Goal: Task Accomplishment & Management: Use online tool/utility

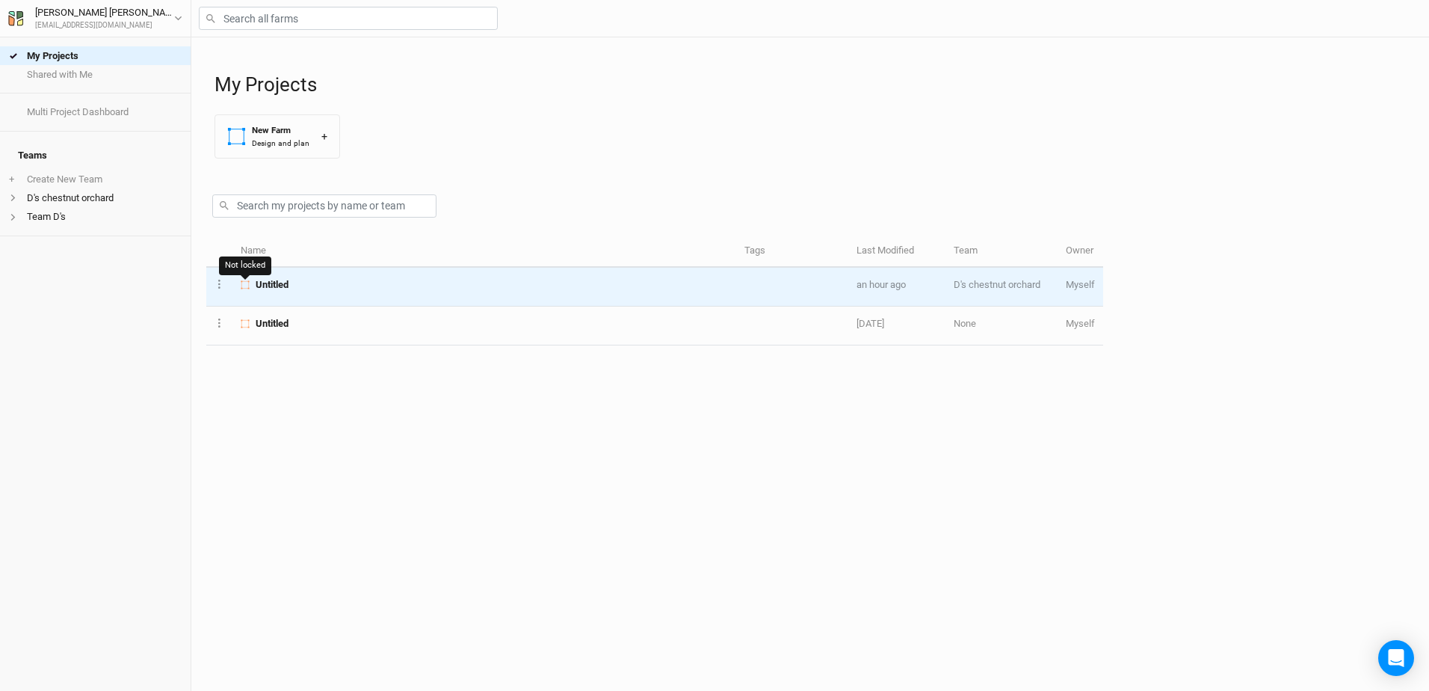
click at [250, 285] on icon at bounding box center [245, 284] width 9 height 9
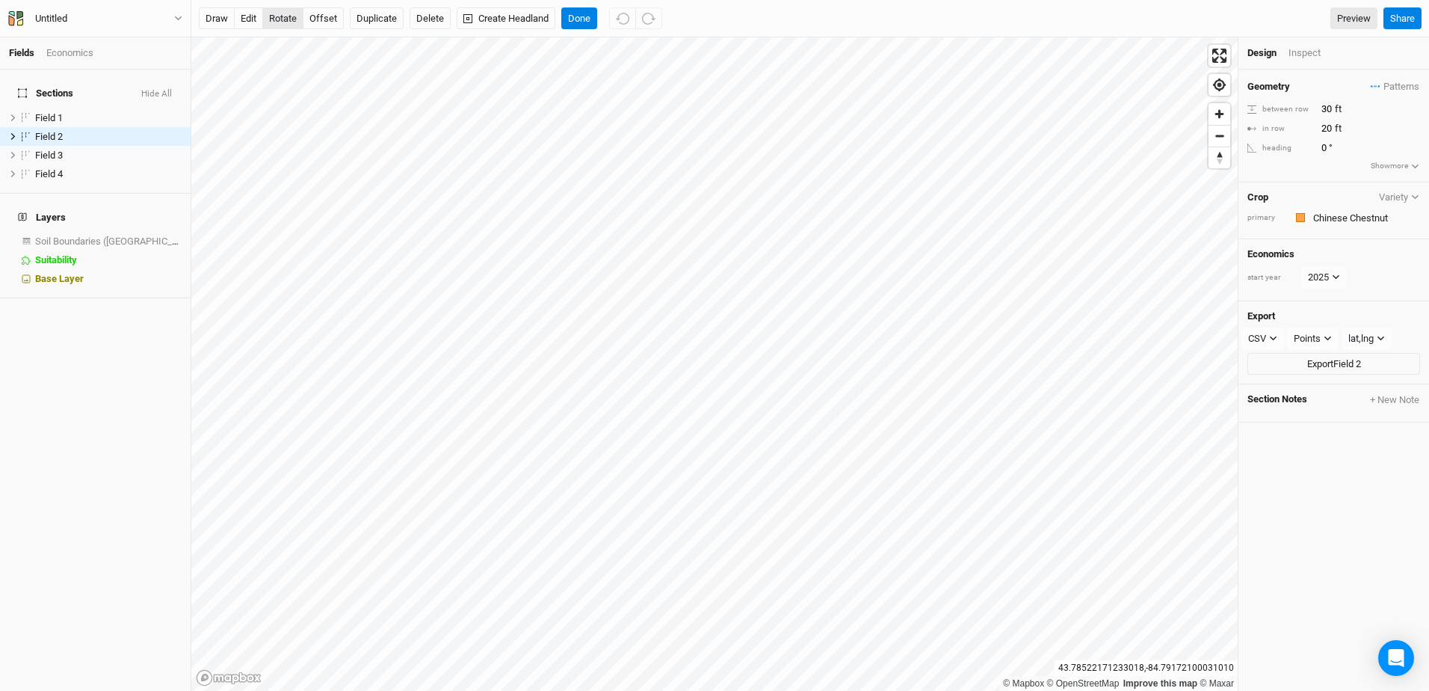
click at [280, 20] on button "rotate" at bounding box center [282, 18] width 41 height 22
type input "17.6"
click at [572, 13] on button "Done" at bounding box center [579, 18] width 36 height 22
click at [1358, 18] on link "Preview" at bounding box center [1353, 18] width 47 height 22
click at [579, 17] on button "Done" at bounding box center [579, 18] width 36 height 22
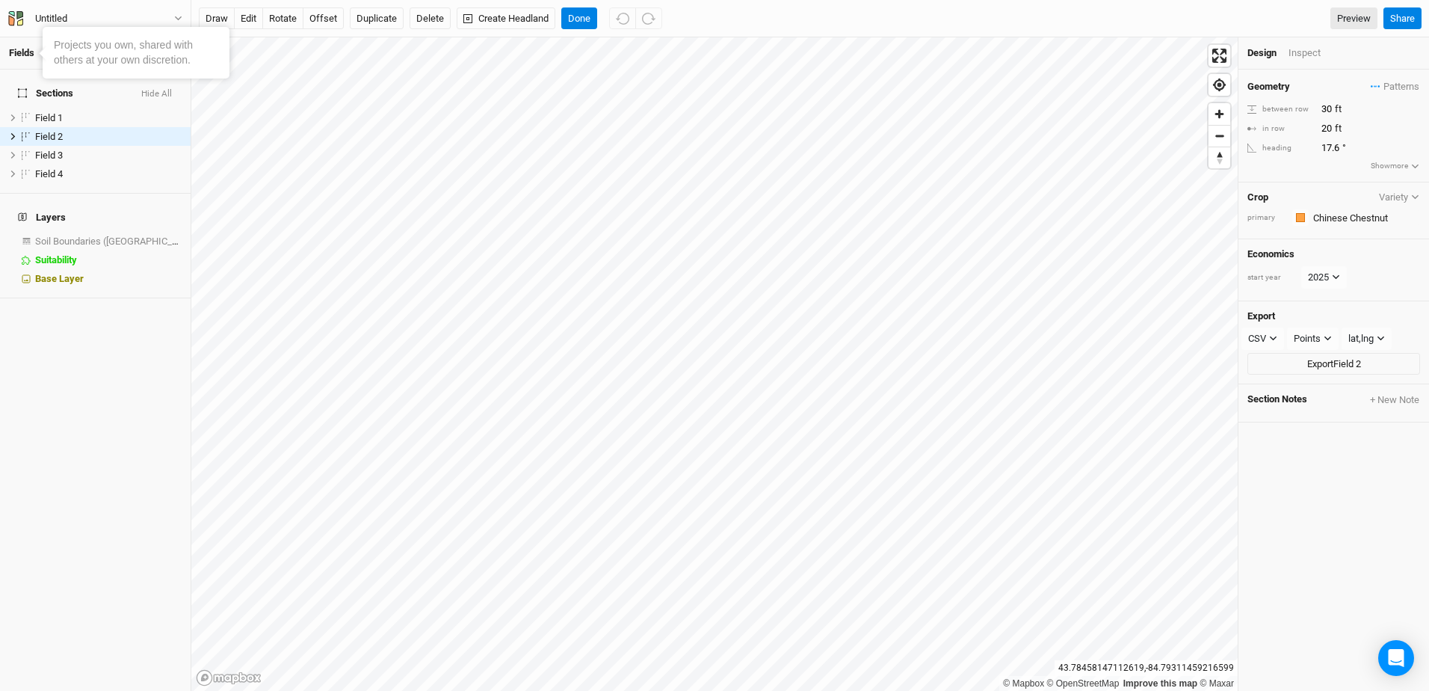
click at [28, 51] on link "Fields" at bounding box center [21, 52] width 25 height 11
click at [67, 55] on div "Economics" at bounding box center [69, 52] width 47 height 13
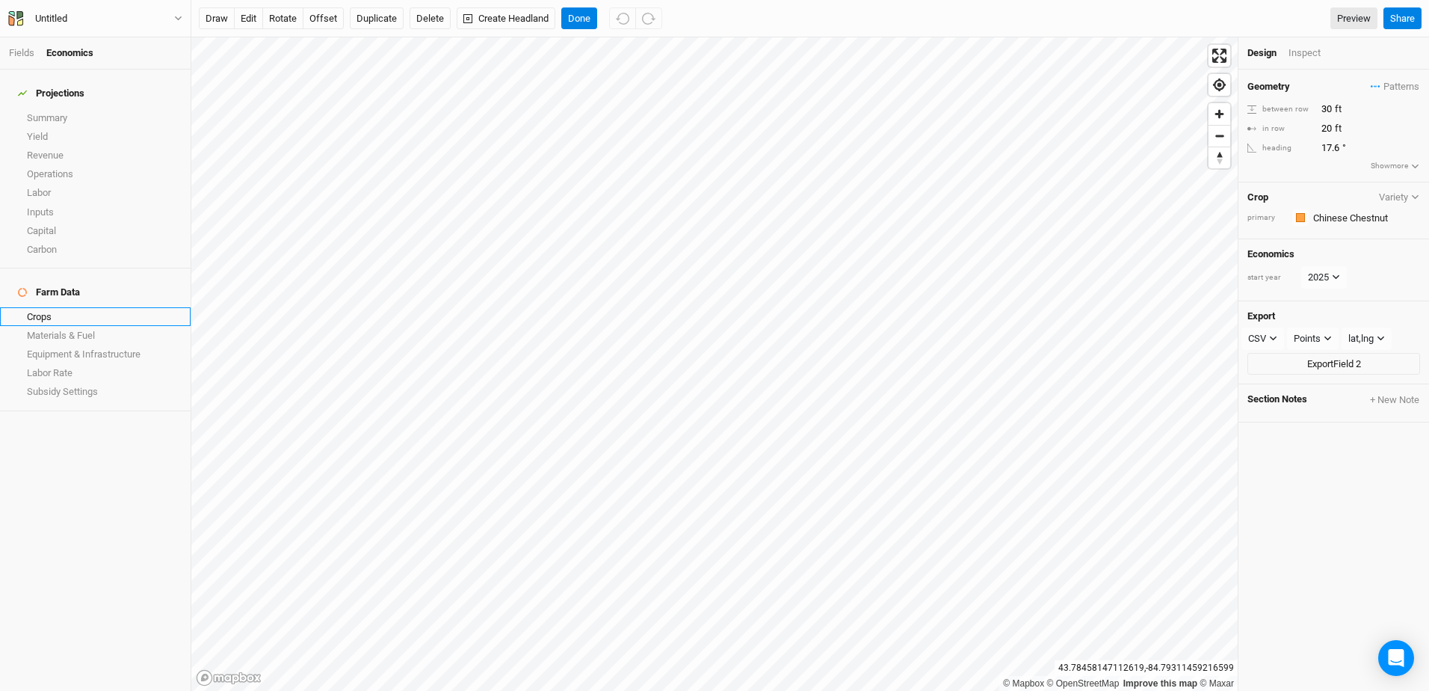
click at [46, 307] on link "Crops" at bounding box center [95, 316] width 191 height 19
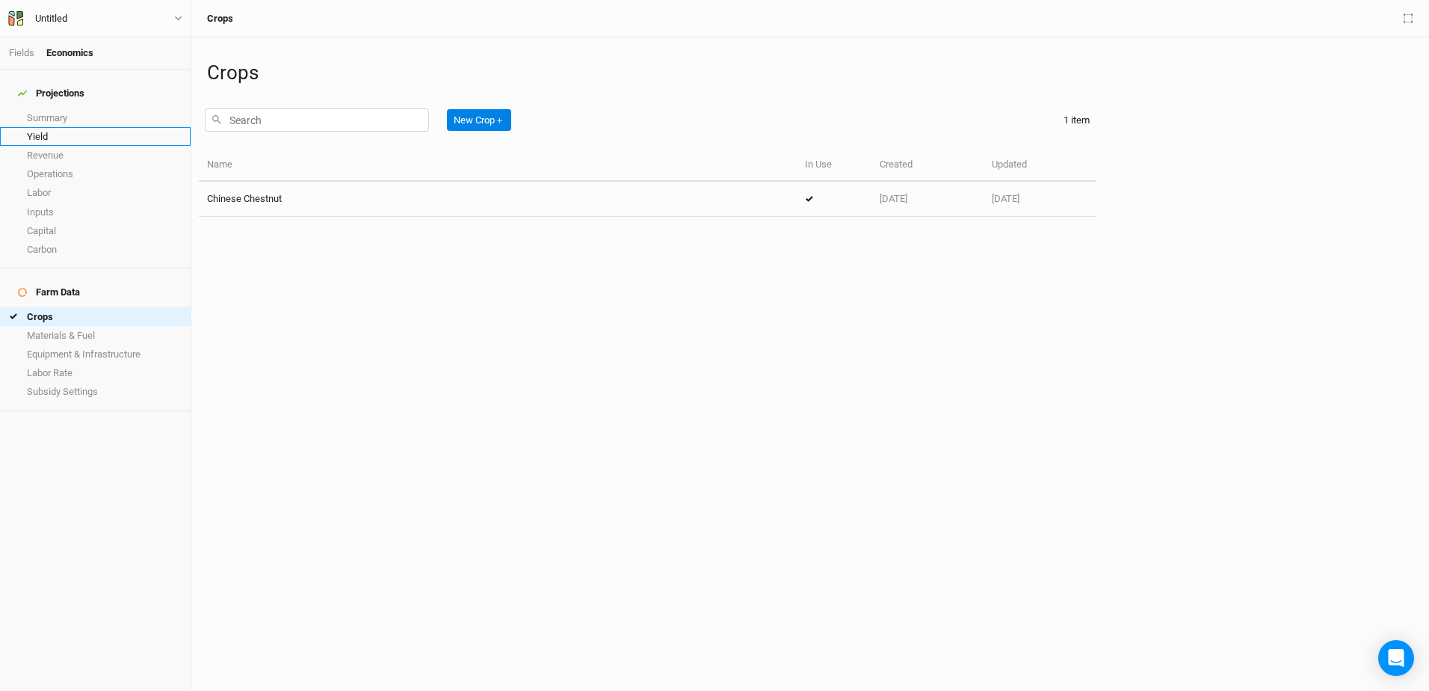
click at [45, 129] on link "Yield" at bounding box center [95, 136] width 191 height 19
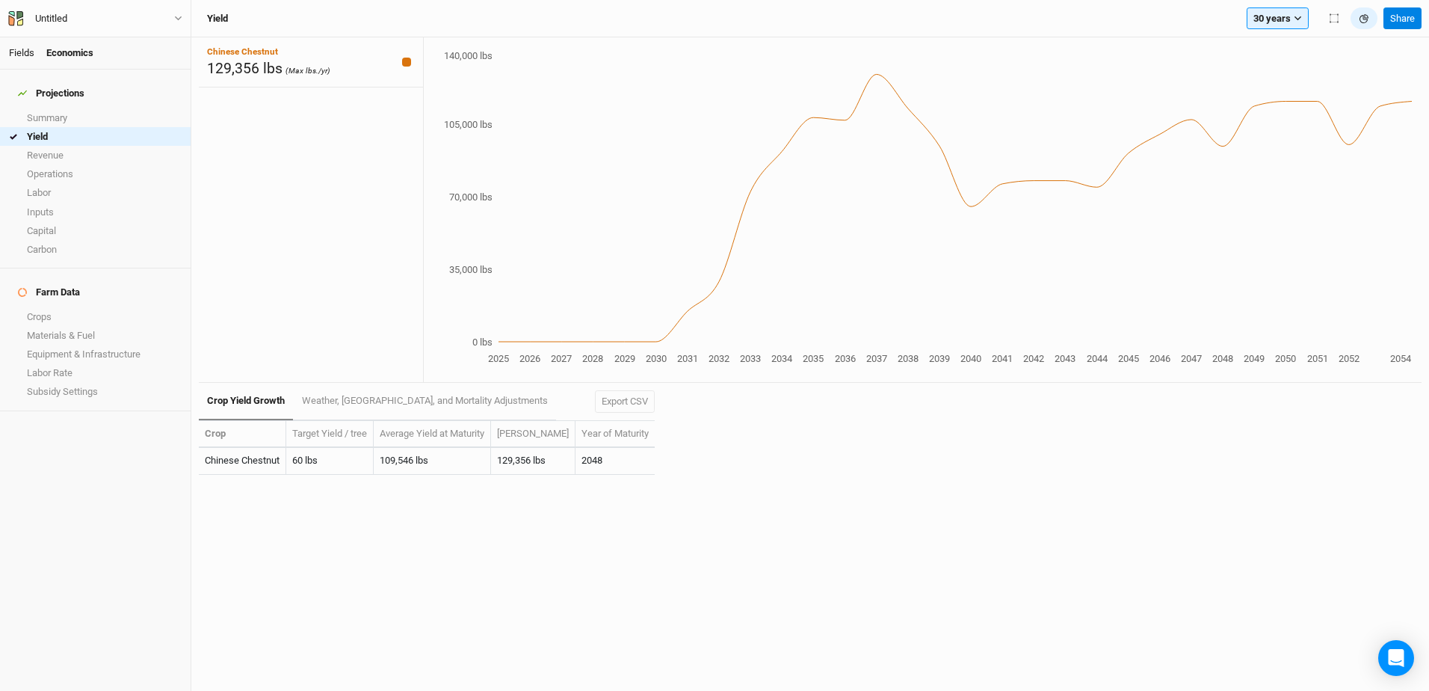
click at [24, 51] on link "Fields" at bounding box center [21, 52] width 25 height 11
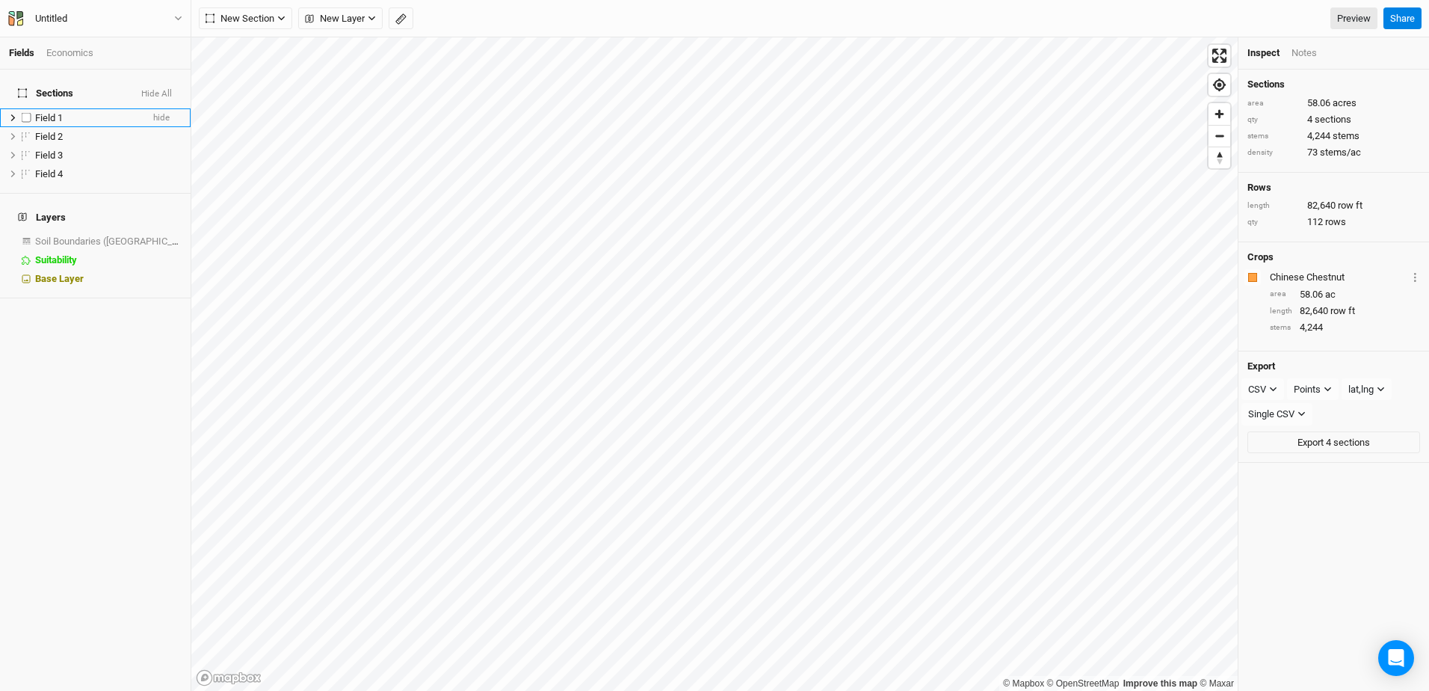
click at [57, 112] on span "Field 1" at bounding box center [49, 117] width 28 height 11
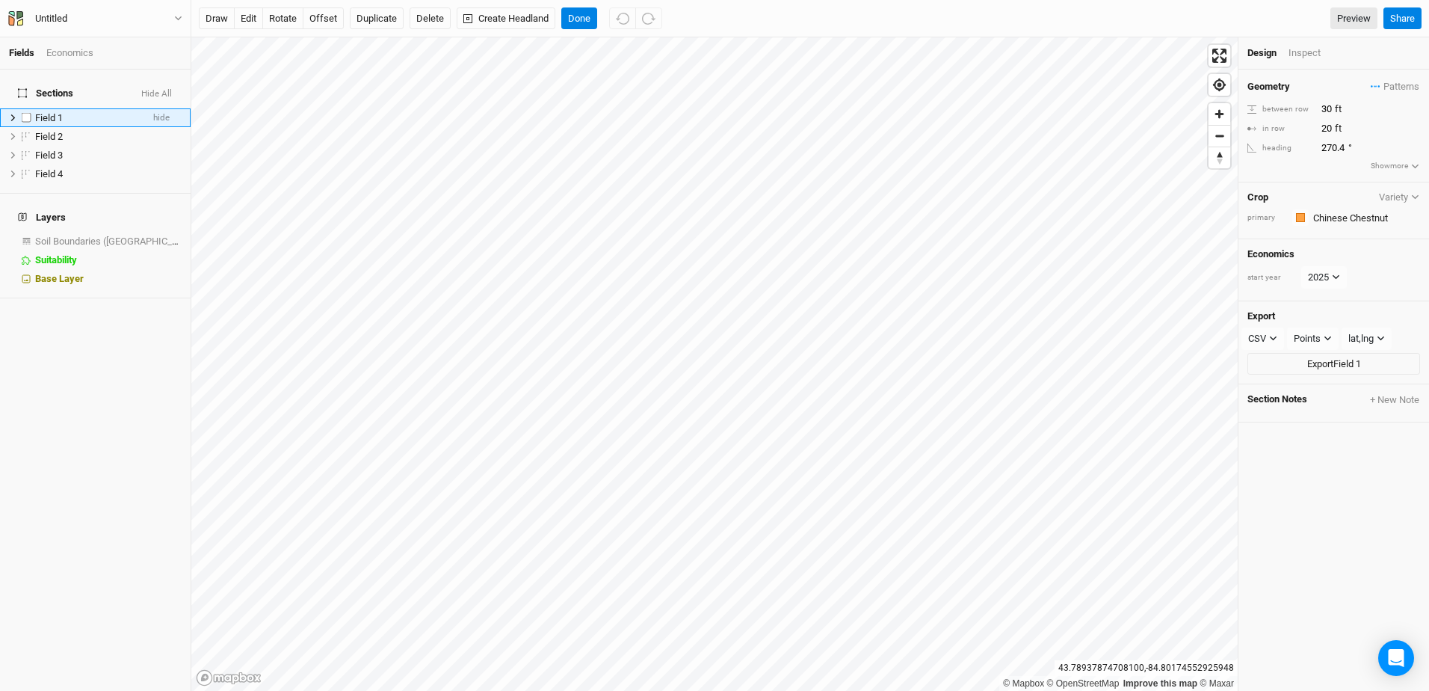
click at [68, 113] on div "Field 1" at bounding box center [88, 118] width 106 height 12
click at [42, 149] on span "Field 3" at bounding box center [49, 154] width 28 height 11
click at [46, 149] on span "Field 3" at bounding box center [49, 154] width 28 height 11
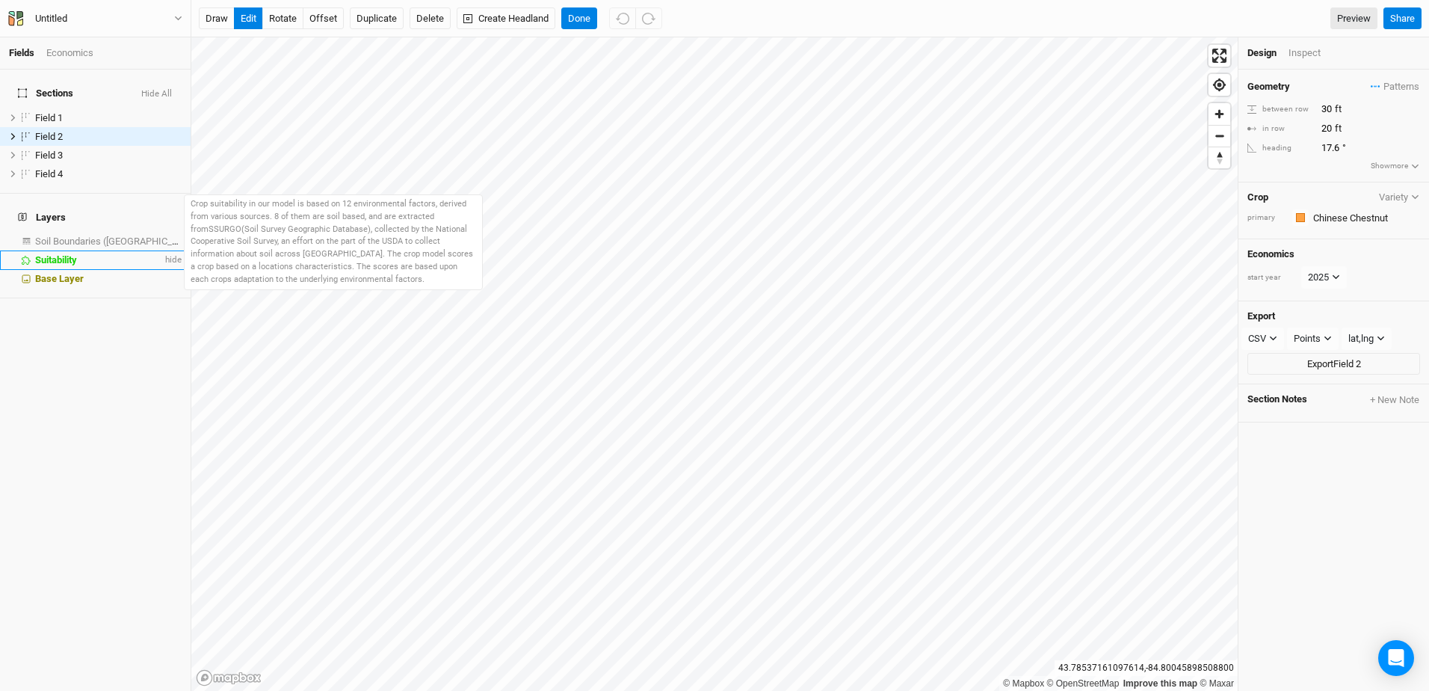
click at [56, 254] on span "Suitability" at bounding box center [56, 259] width 42 height 11
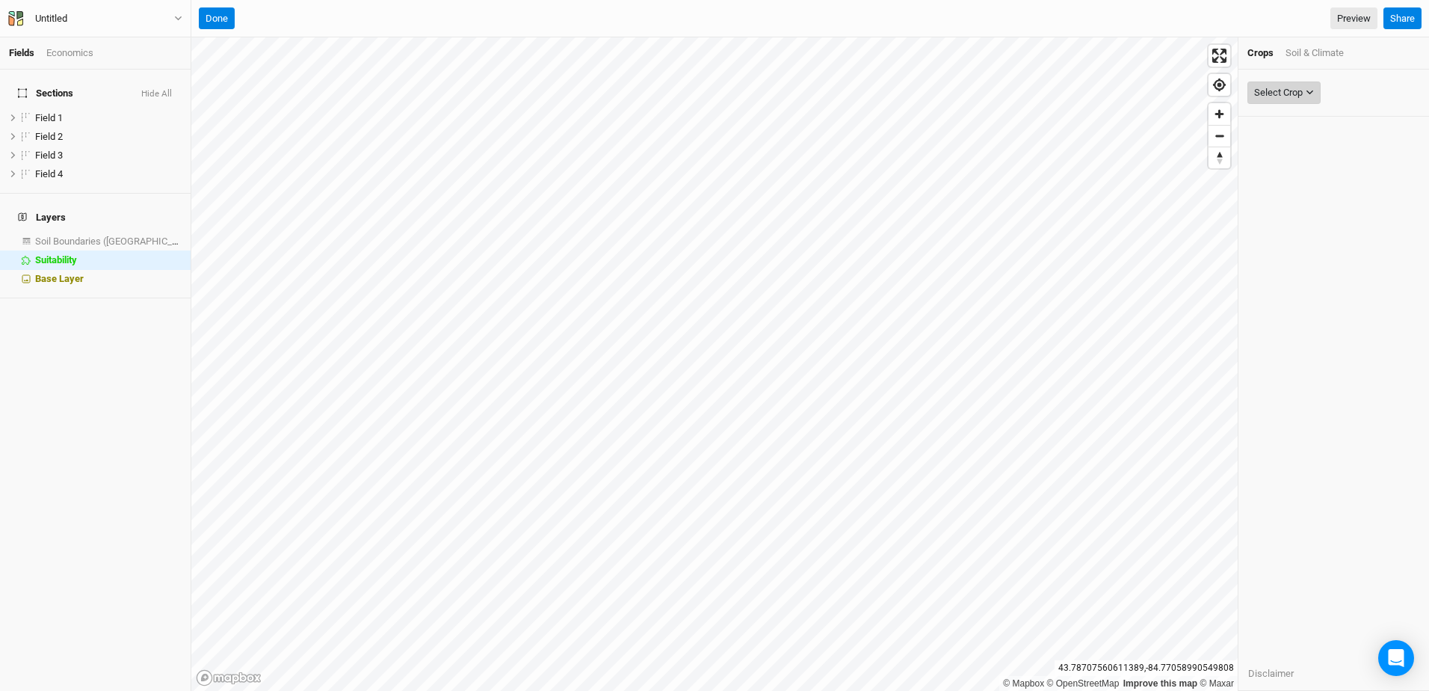
click at [1307, 89] on icon "button" at bounding box center [1310, 92] width 8 height 8
click at [1277, 196] on span "Chinese Chestnuts" at bounding box center [1317, 192] width 102 height 14
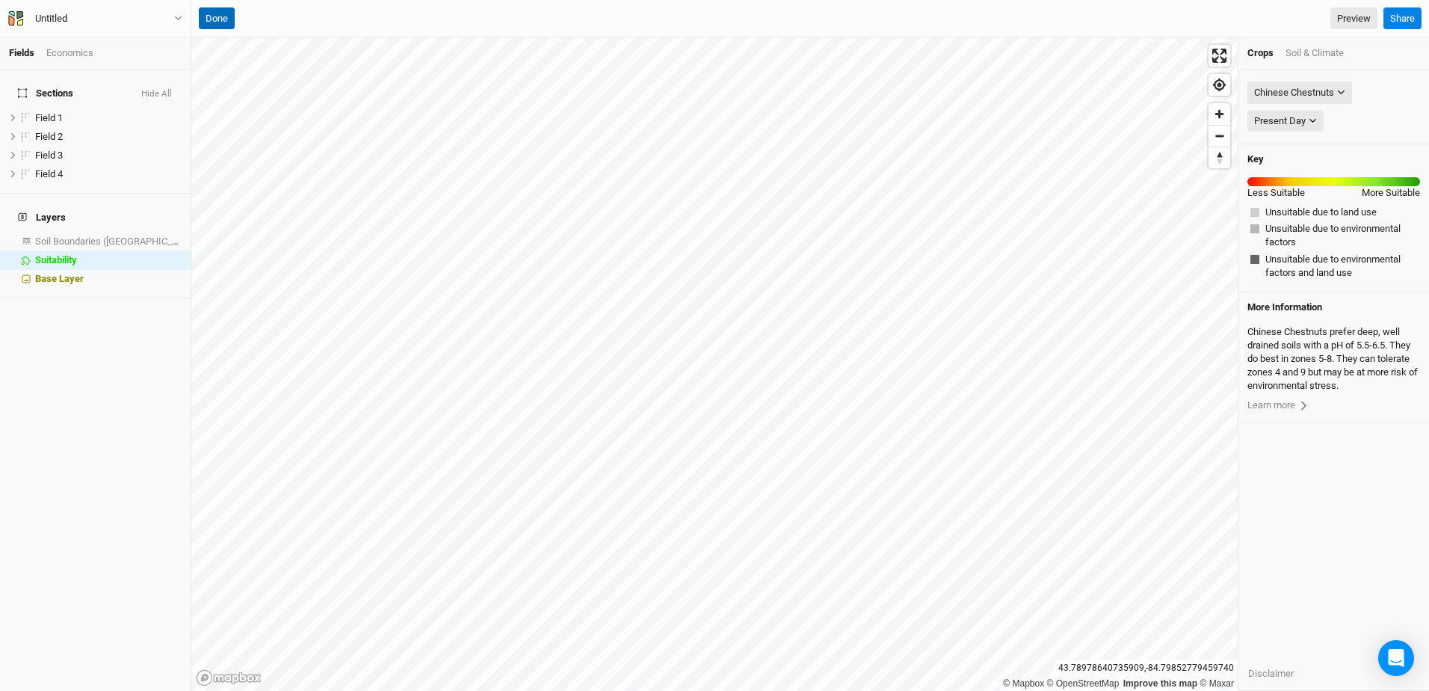
click at [218, 22] on button "Done" at bounding box center [217, 18] width 36 height 22
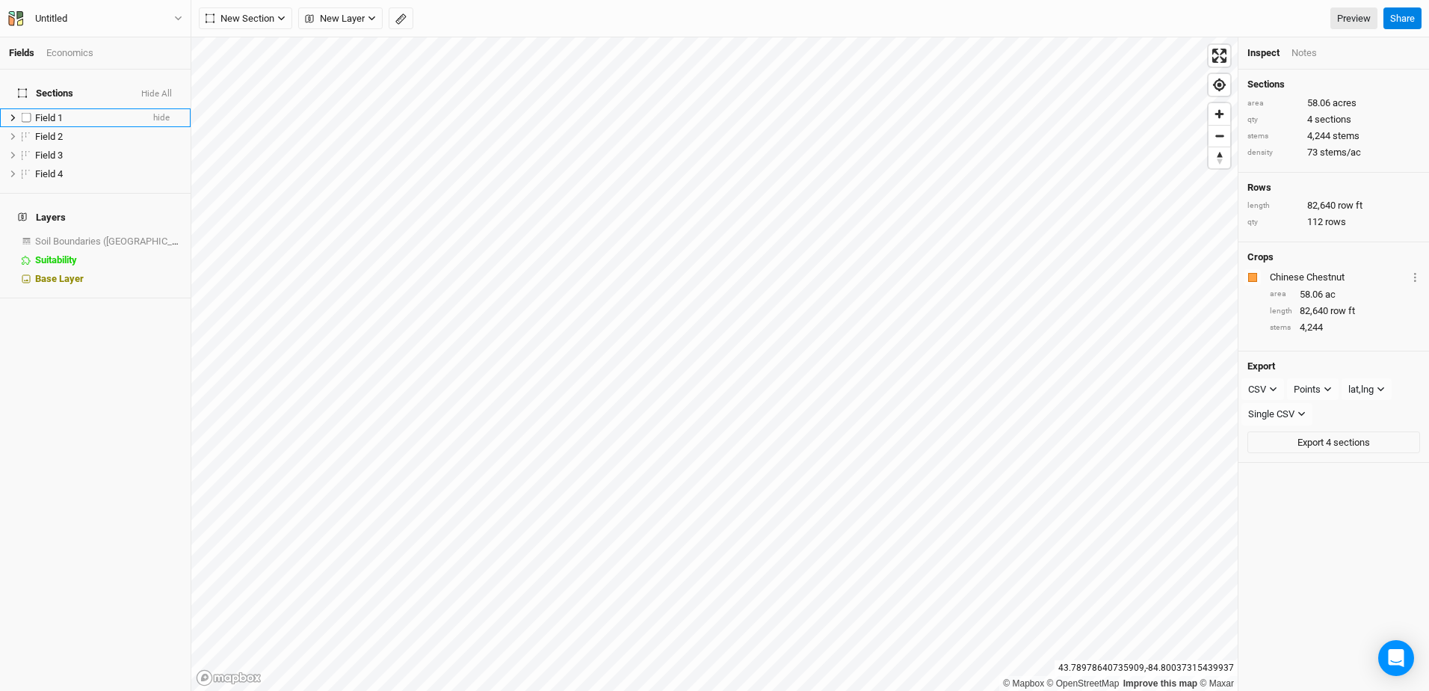
click at [47, 112] on span "Field 1" at bounding box center [49, 117] width 28 height 11
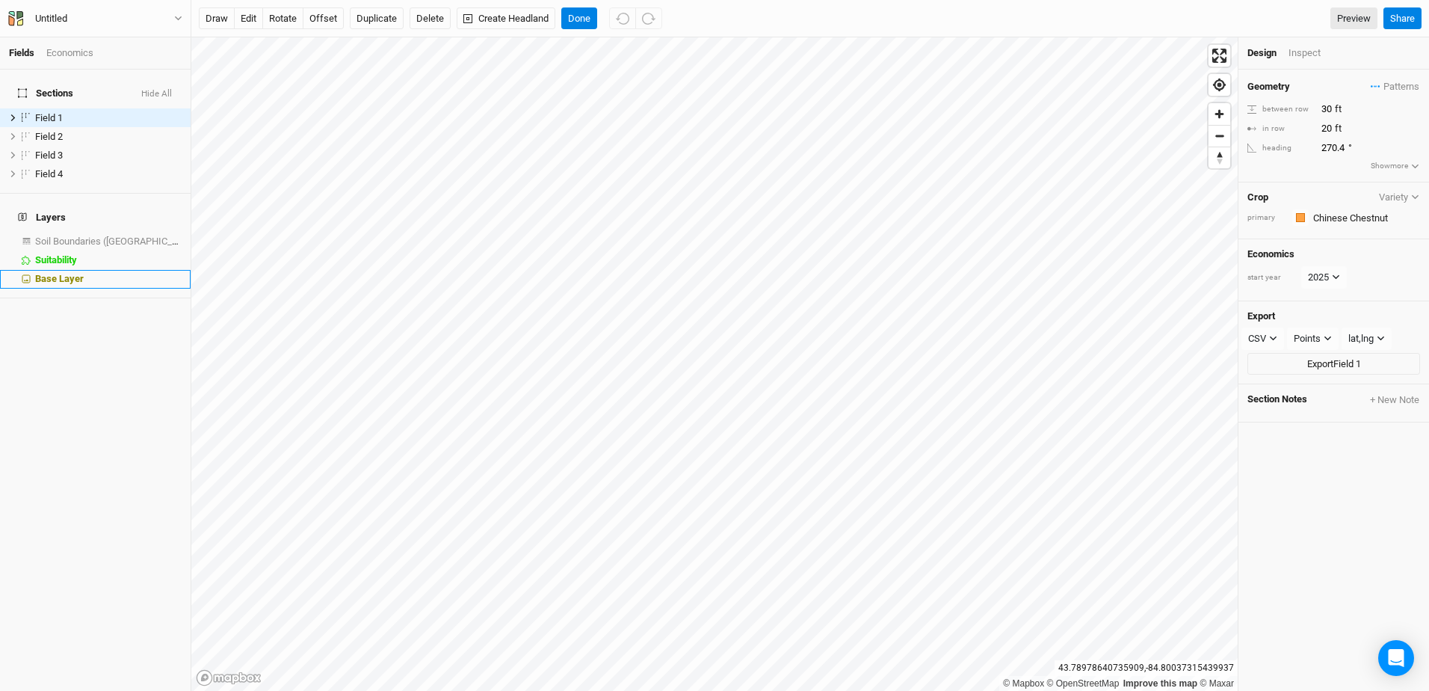
click at [55, 273] on span "Base Layer" at bounding box center [59, 278] width 49 height 11
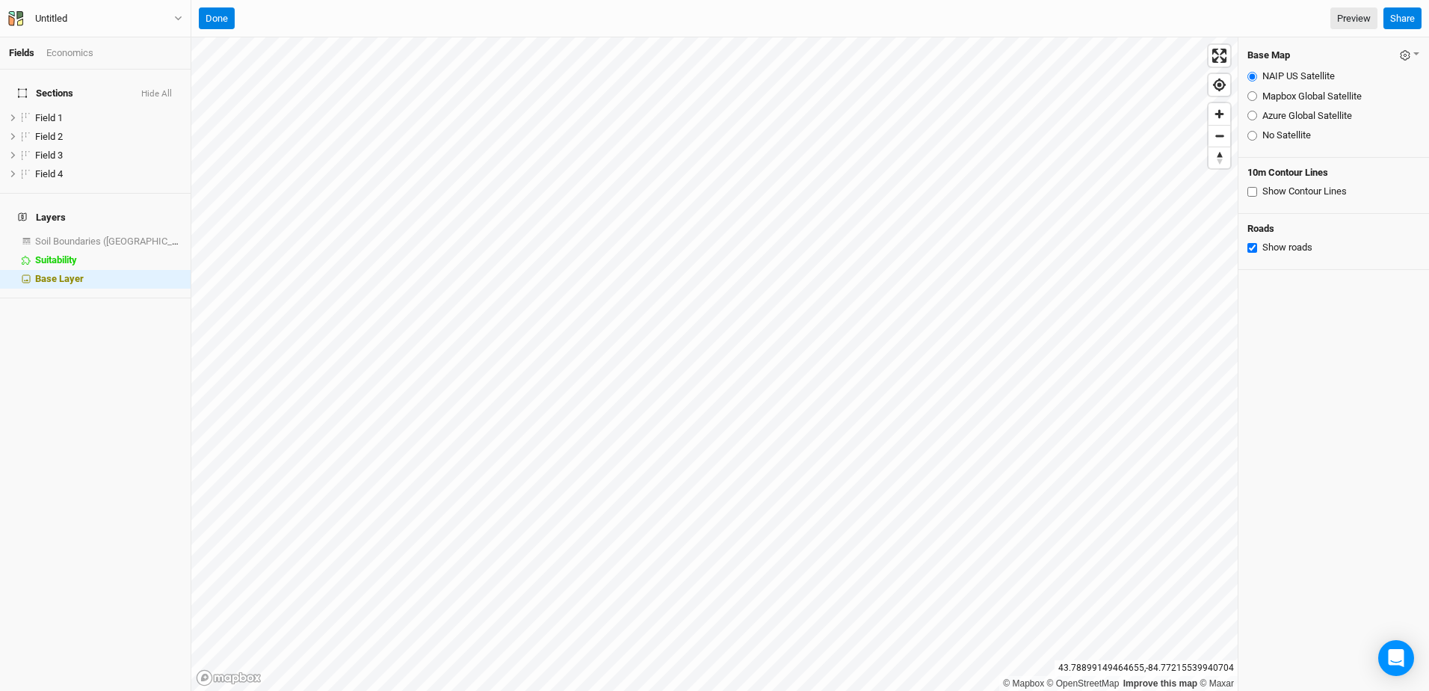
click at [1257, 96] on div "Mapbox Global Satellite" at bounding box center [1333, 96] width 173 height 13
click at [1246, 96] on div "Base Map Save as Farm Default Restore Farm Defaults NAIP US Satellite Mapbox Gl…" at bounding box center [1333, 97] width 191 height 120
click at [1251, 95] on input "Mapbox Global Satellite" at bounding box center [1252, 96] width 10 height 10
radio input "true"
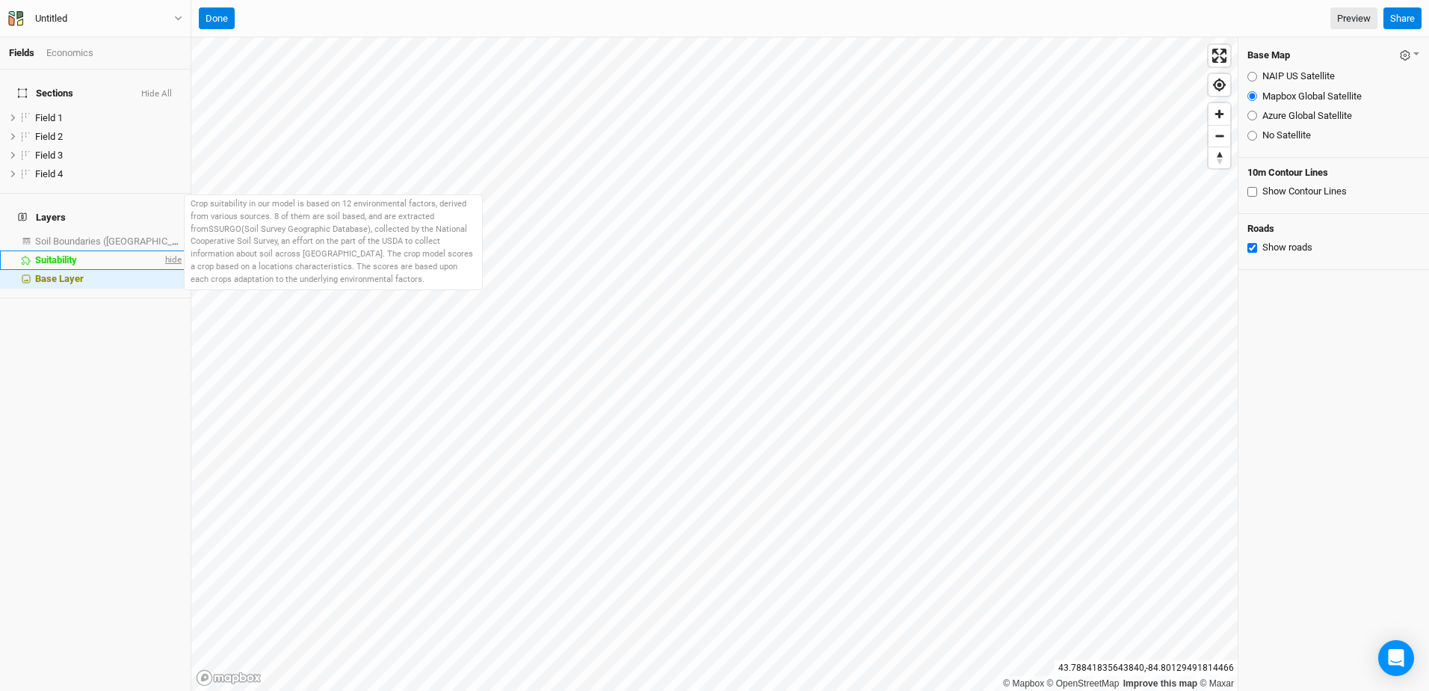
click at [165, 250] on span "hide" at bounding box center [171, 259] width 19 height 19
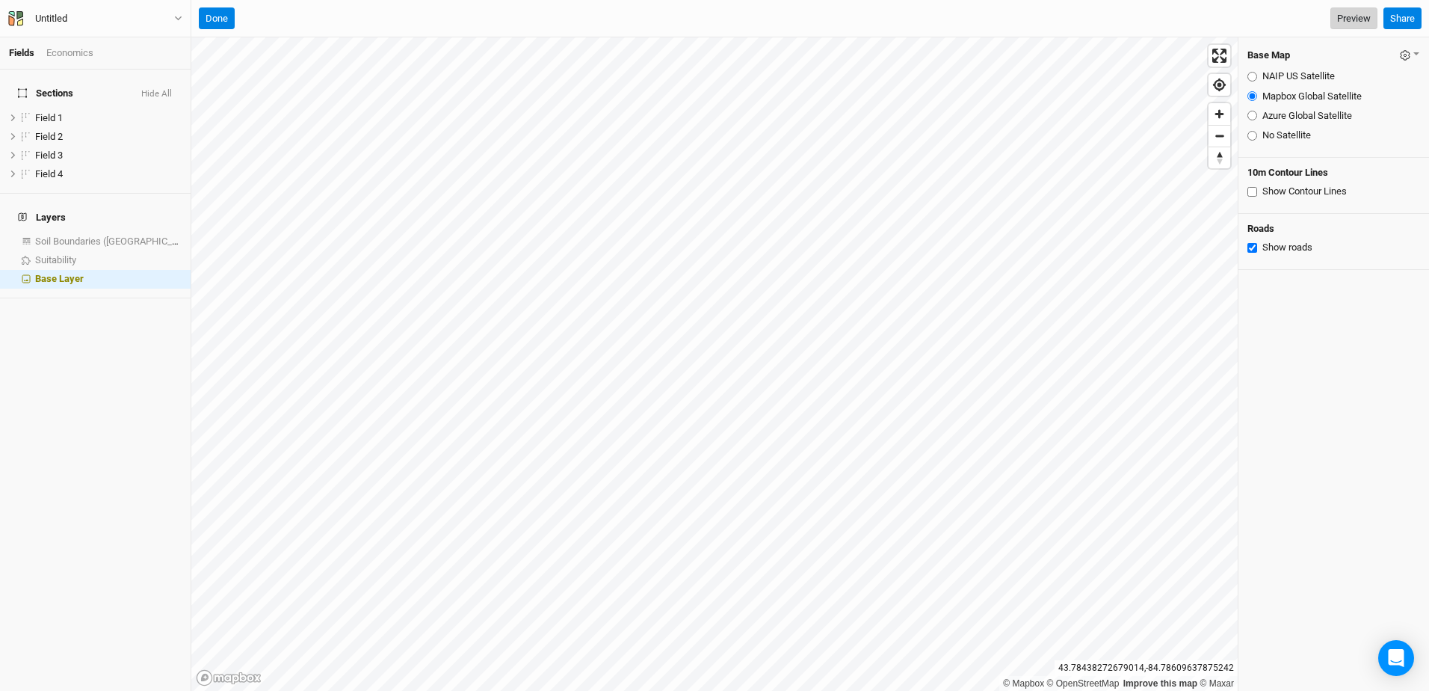
click at [1346, 19] on link "Preview" at bounding box center [1353, 18] width 47 height 22
click at [49, 131] on span "Field 2" at bounding box center [49, 136] width 28 height 11
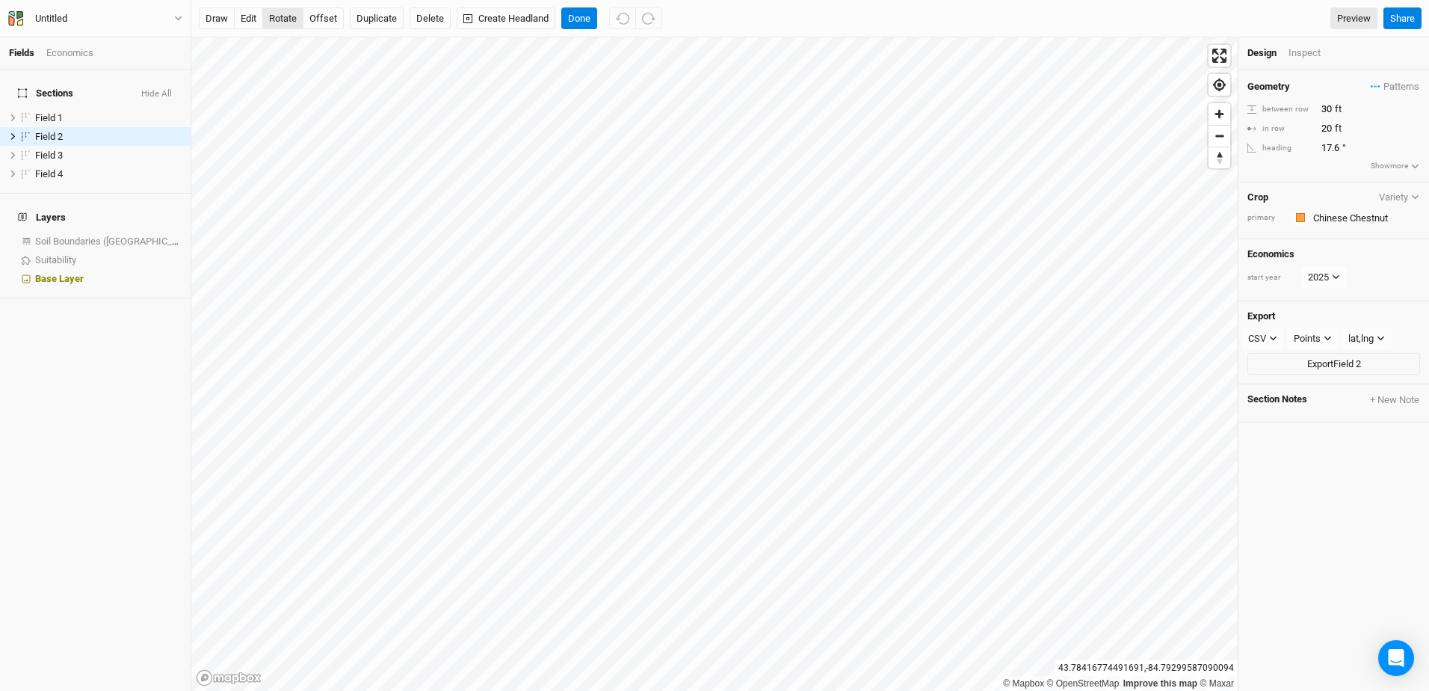
click at [283, 16] on button "rotate" at bounding box center [282, 18] width 41 height 22
type input "359.8"
click at [582, 16] on button "Done" at bounding box center [579, 18] width 36 height 22
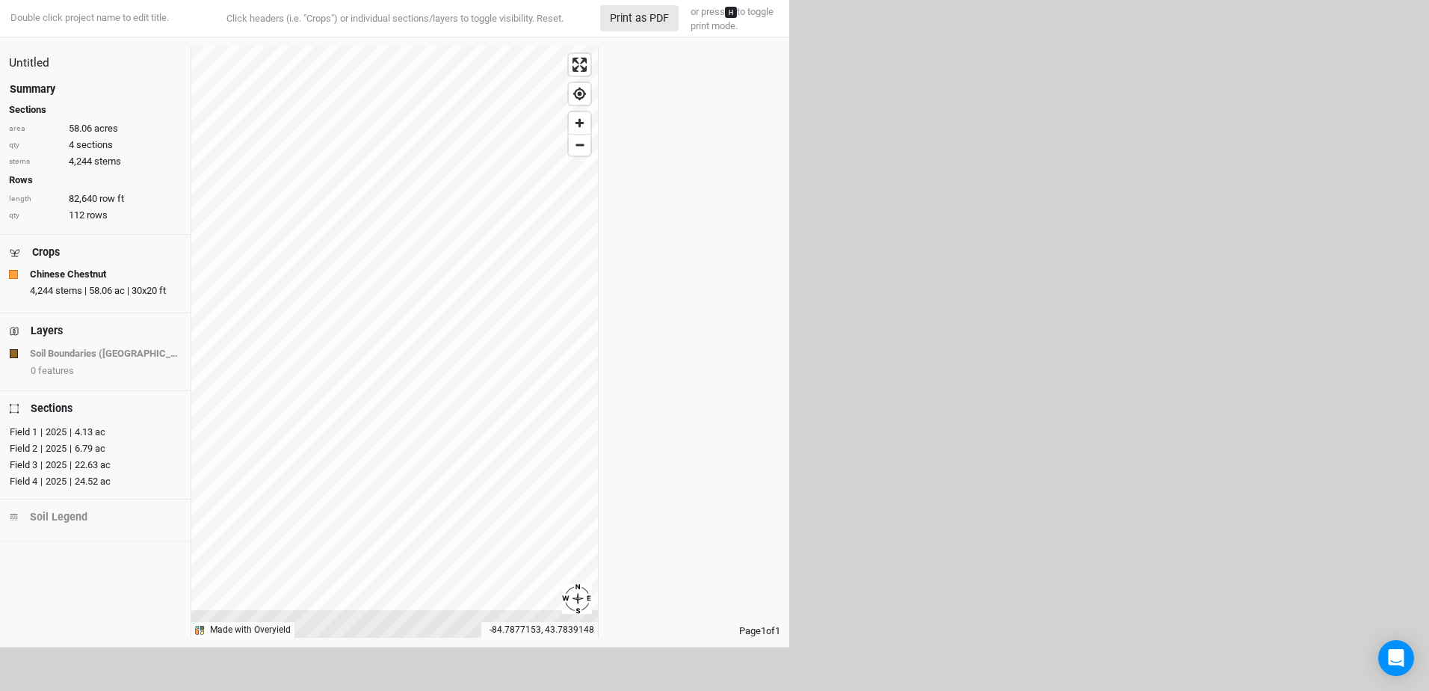
click at [54, 476] on div "| 2025 | 24.52 ac" at bounding box center [73, 481] width 73 height 15
click at [54, 464] on div "| 2025 | 22.63 ac" at bounding box center [73, 464] width 73 height 15
click at [57, 427] on div "| 2025 | 4.13 ac" at bounding box center [71, 432] width 68 height 15
